Goal: Navigation & Orientation: Find specific page/section

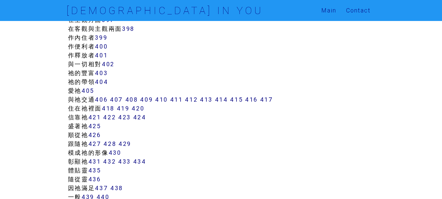
scroll to position [1570, 0]
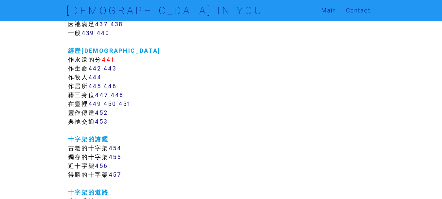
click at [112, 61] on link "441" at bounding box center [108, 60] width 13 height 8
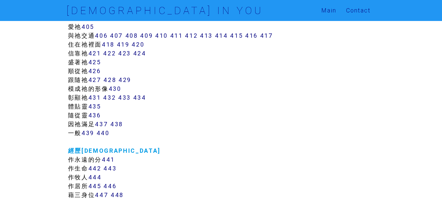
scroll to position [1581, 0]
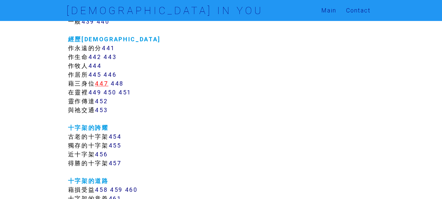
click at [104, 84] on link "447" at bounding box center [101, 83] width 13 height 8
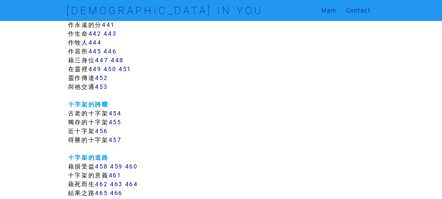
scroll to position [1602, 0]
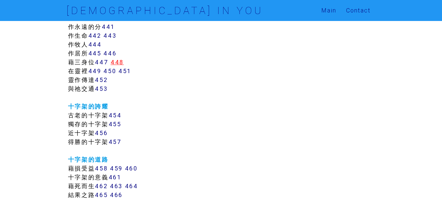
click at [119, 62] on link "448" at bounding box center [117, 62] width 13 height 8
